Goal: Information Seeking & Learning: Learn about a topic

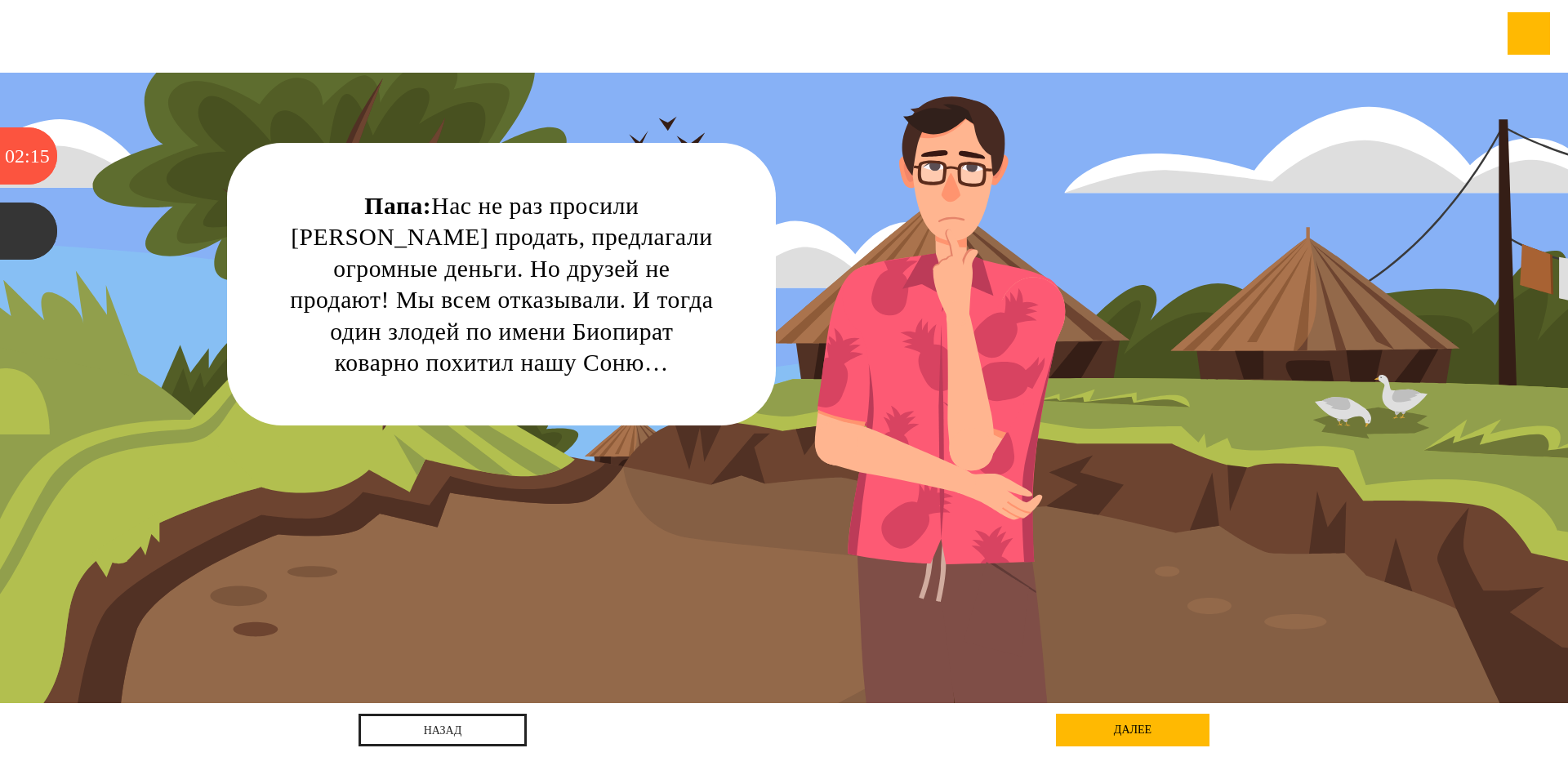
click at [1102, 734] on div "далее" at bounding box center [1132, 730] width 154 height 33
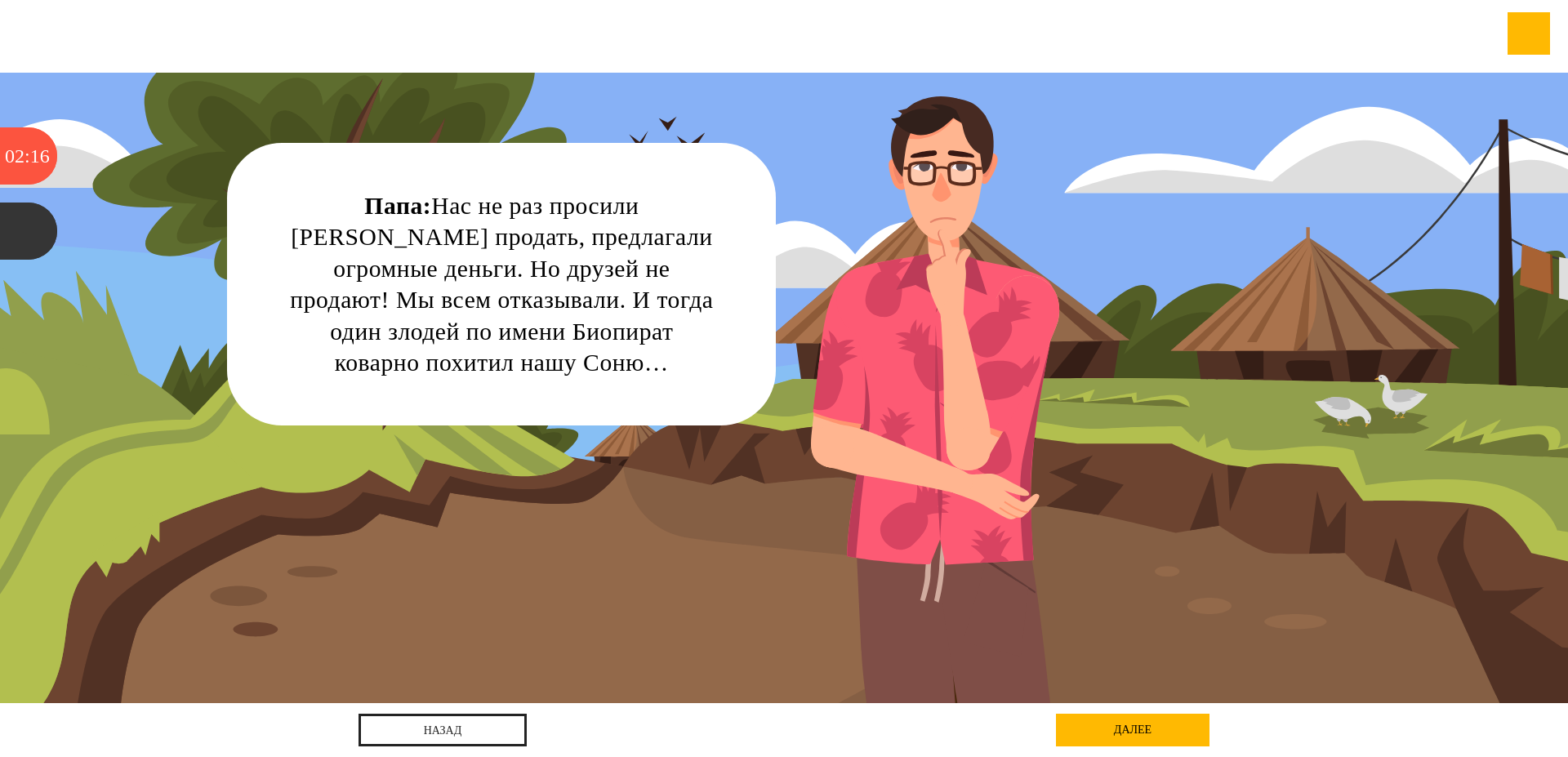
click at [1077, 705] on div "назад далее далее" at bounding box center [784, 730] width 851 height 54
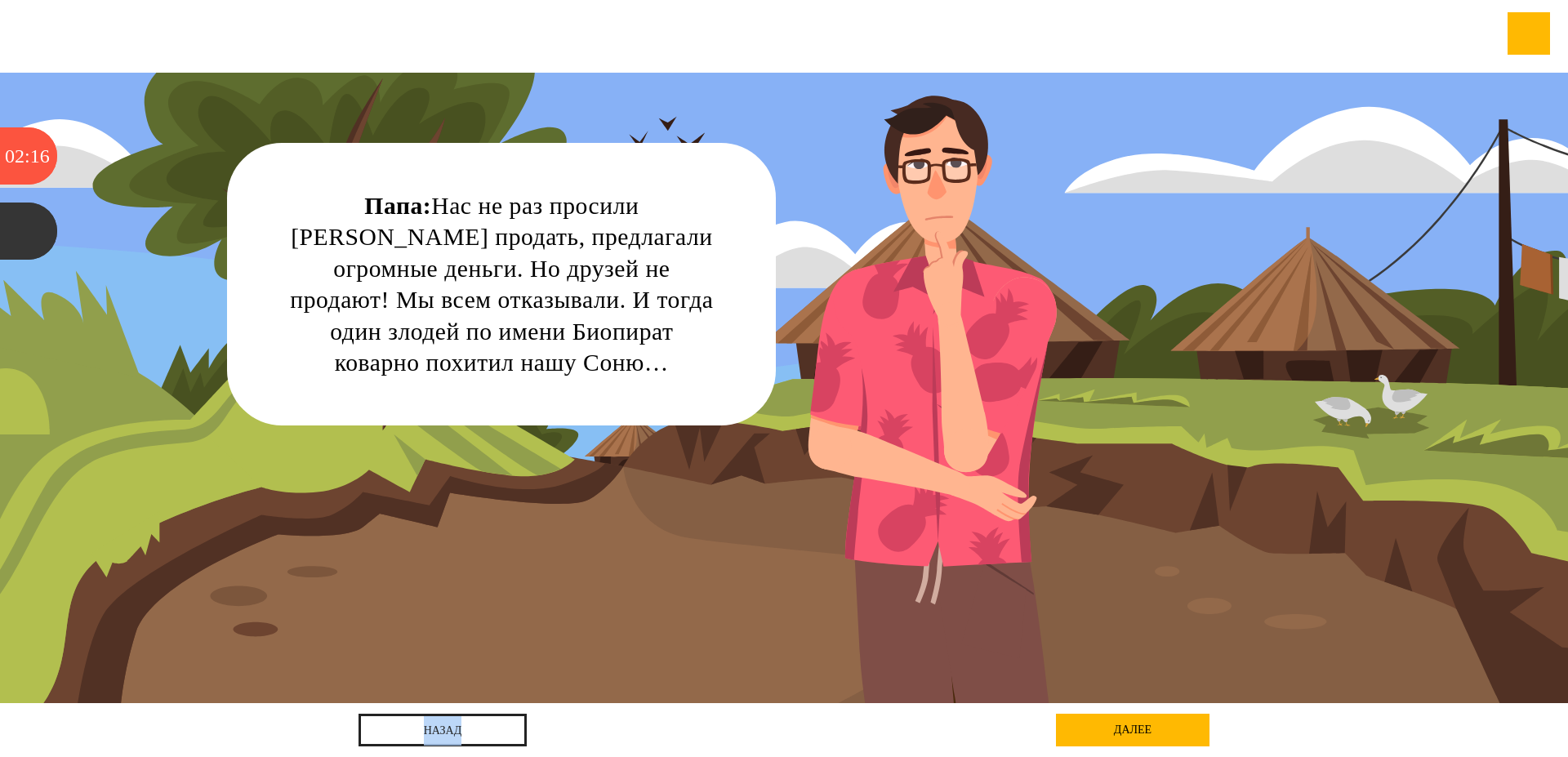
click at [1078, 703] on div "[DEMOGRAPHIC_DATA]: [PERSON_NAME] не раз просили [PERSON_NAME] продать, предлаг…" at bounding box center [784, 388] width 1412 height 631
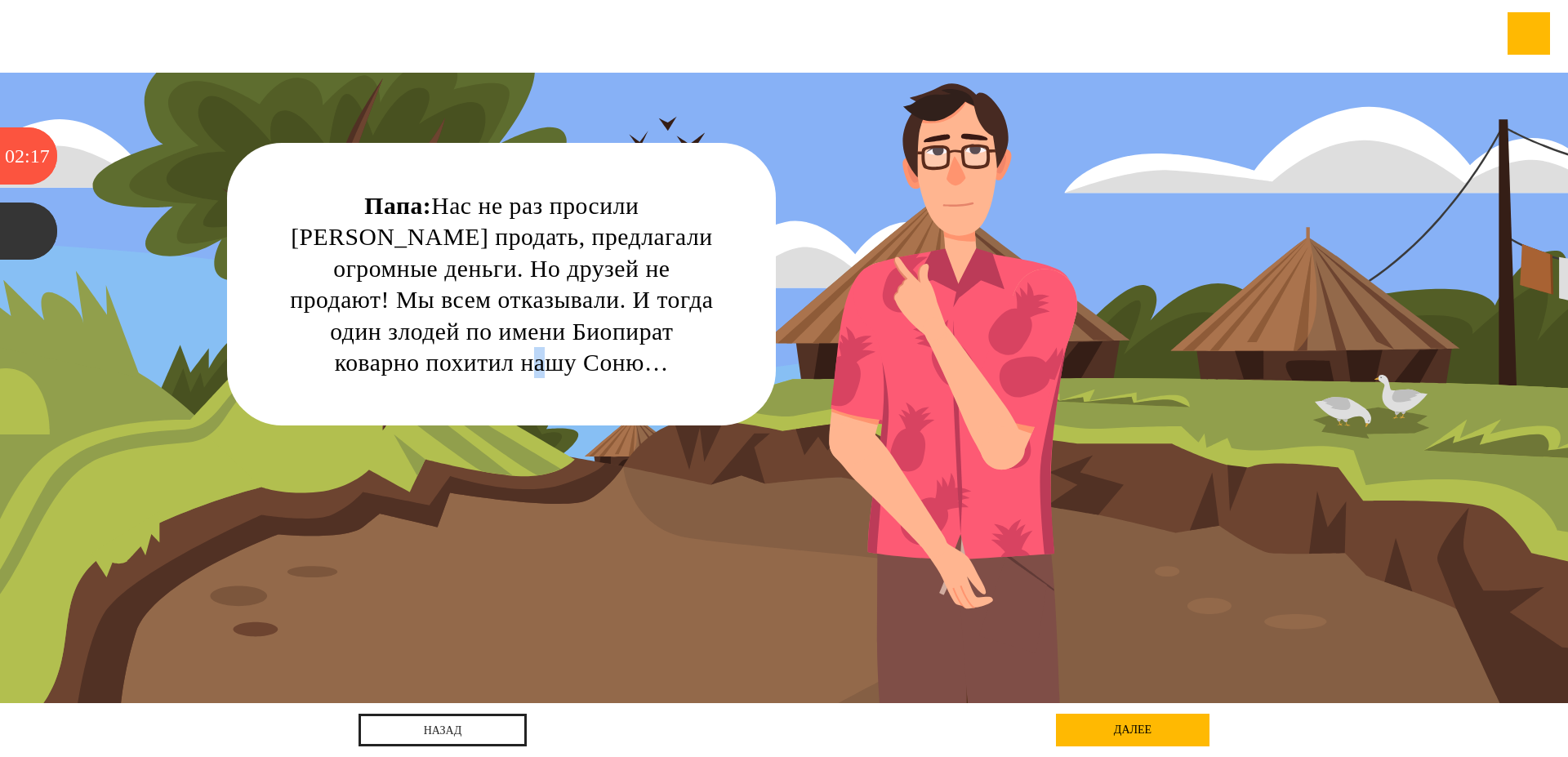
click at [1078, 703] on div "[DEMOGRAPHIC_DATA]: [PERSON_NAME] не раз просили [PERSON_NAME] продать, предлаг…" at bounding box center [784, 388] width 1412 height 631
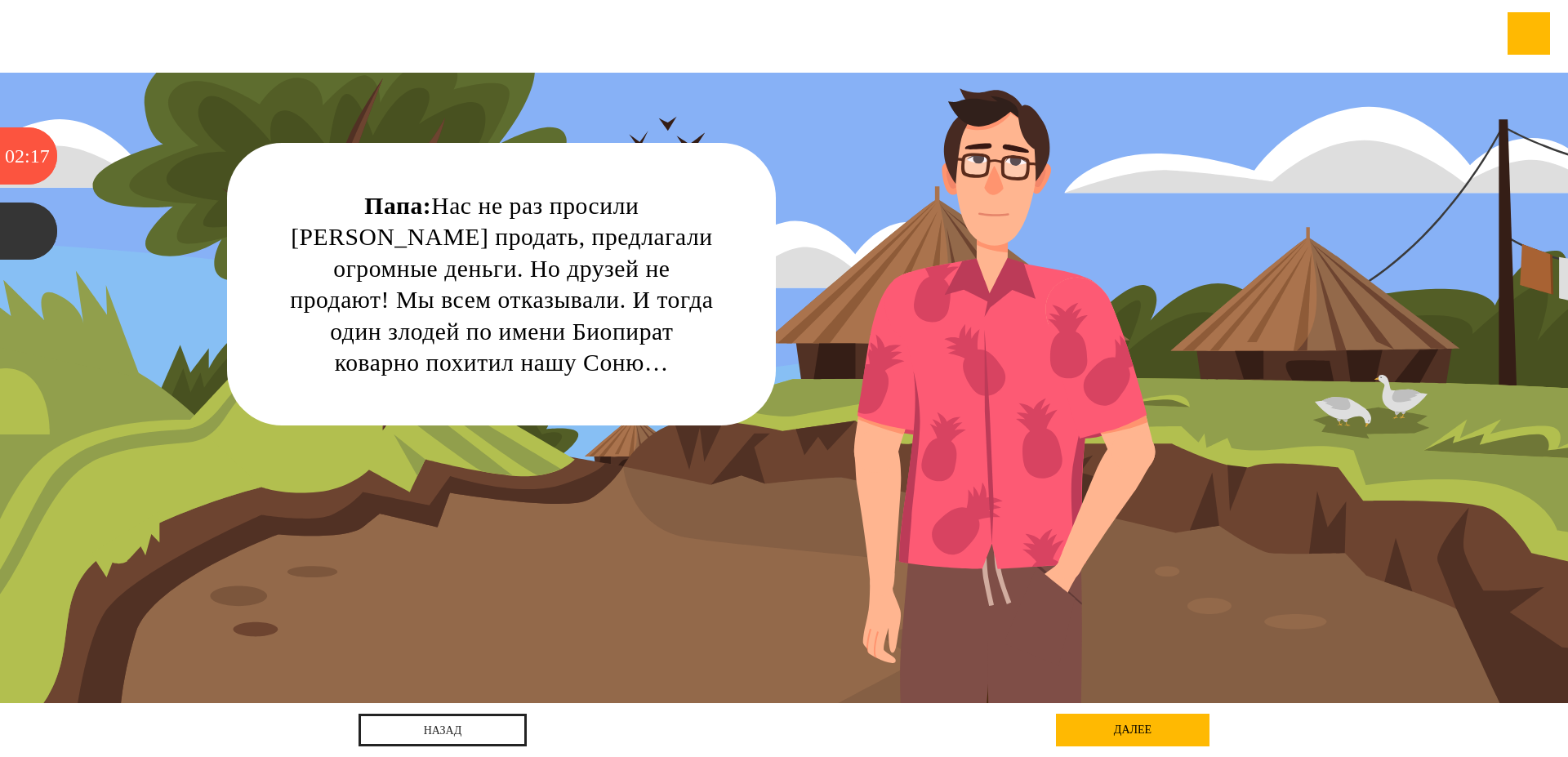
click at [1079, 697] on div "[DEMOGRAPHIC_DATA]: [PERSON_NAME] не раз просили [PERSON_NAME] продать, предлаг…" at bounding box center [784, 388] width 1412 height 631
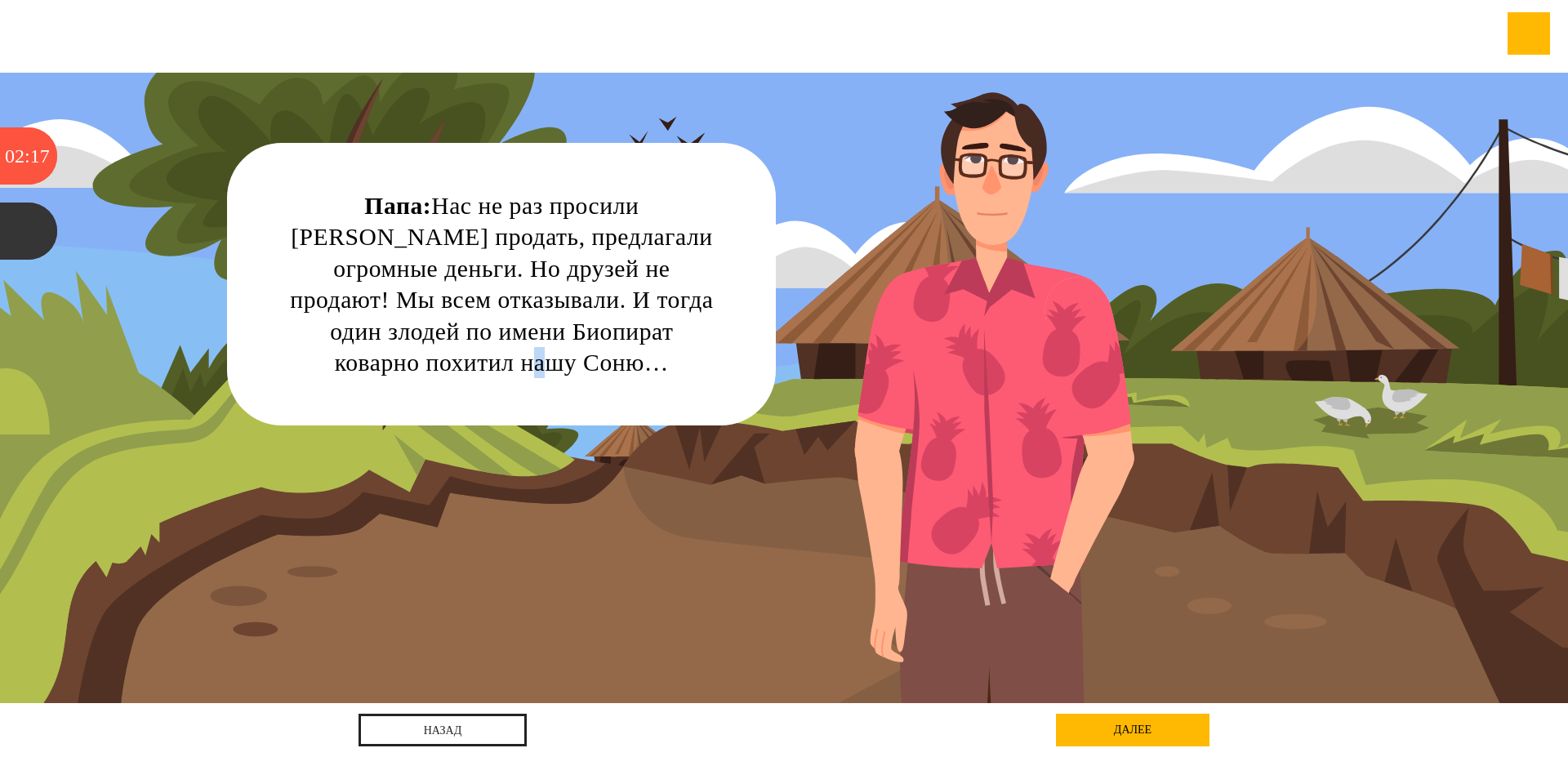
click at [1079, 697] on div "[DEMOGRAPHIC_DATA]: [PERSON_NAME] не раз просили [PERSON_NAME] продать, предлаг…" at bounding box center [784, 388] width 1412 height 631
click at [1143, 97] on div "[DEMOGRAPHIC_DATA]: [PERSON_NAME] не раз просили [PERSON_NAME] продать, предлаг…" at bounding box center [784, 388] width 1412 height 631
